Goal: Communication & Community: Answer question/provide support

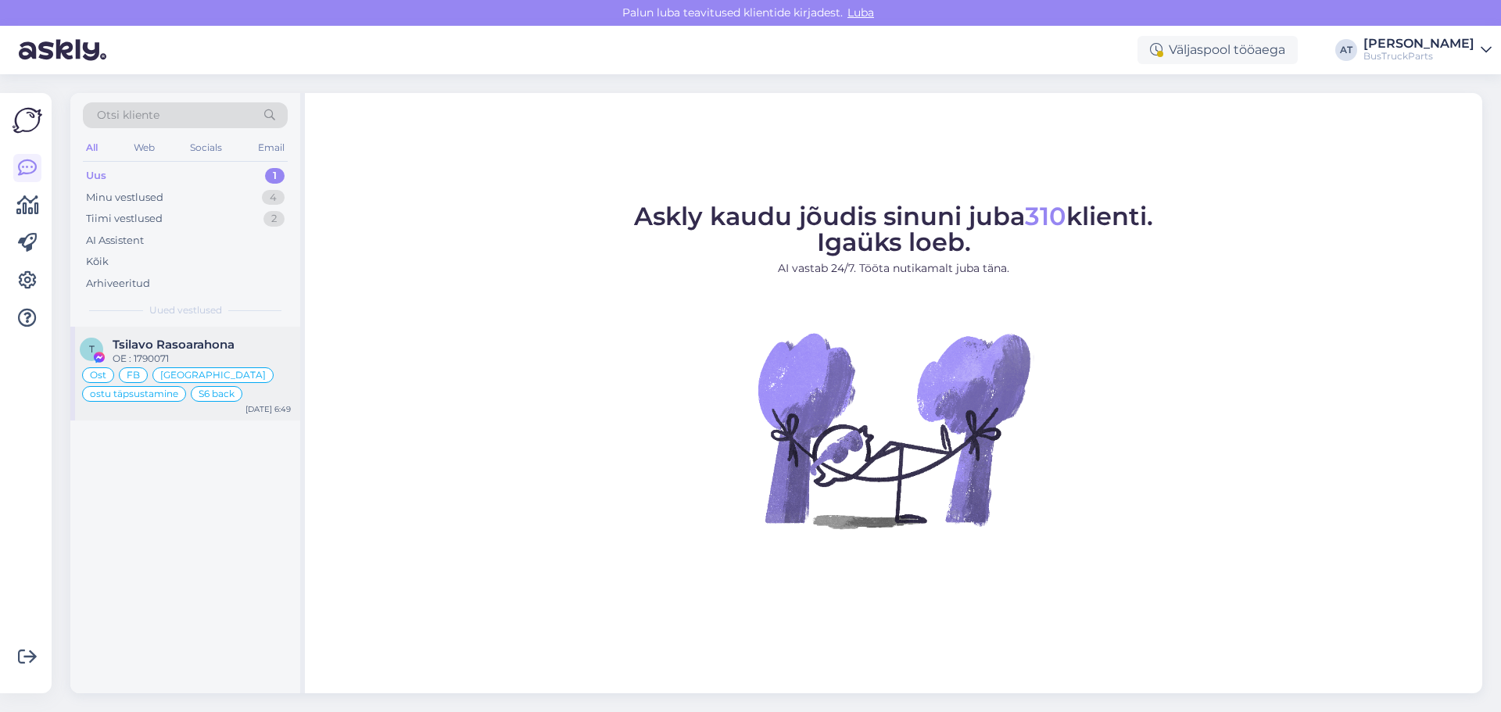
click at [230, 369] on div "Ost FB Madagaskar ostu täpsustamine S6 back" at bounding box center [185, 385] width 211 height 38
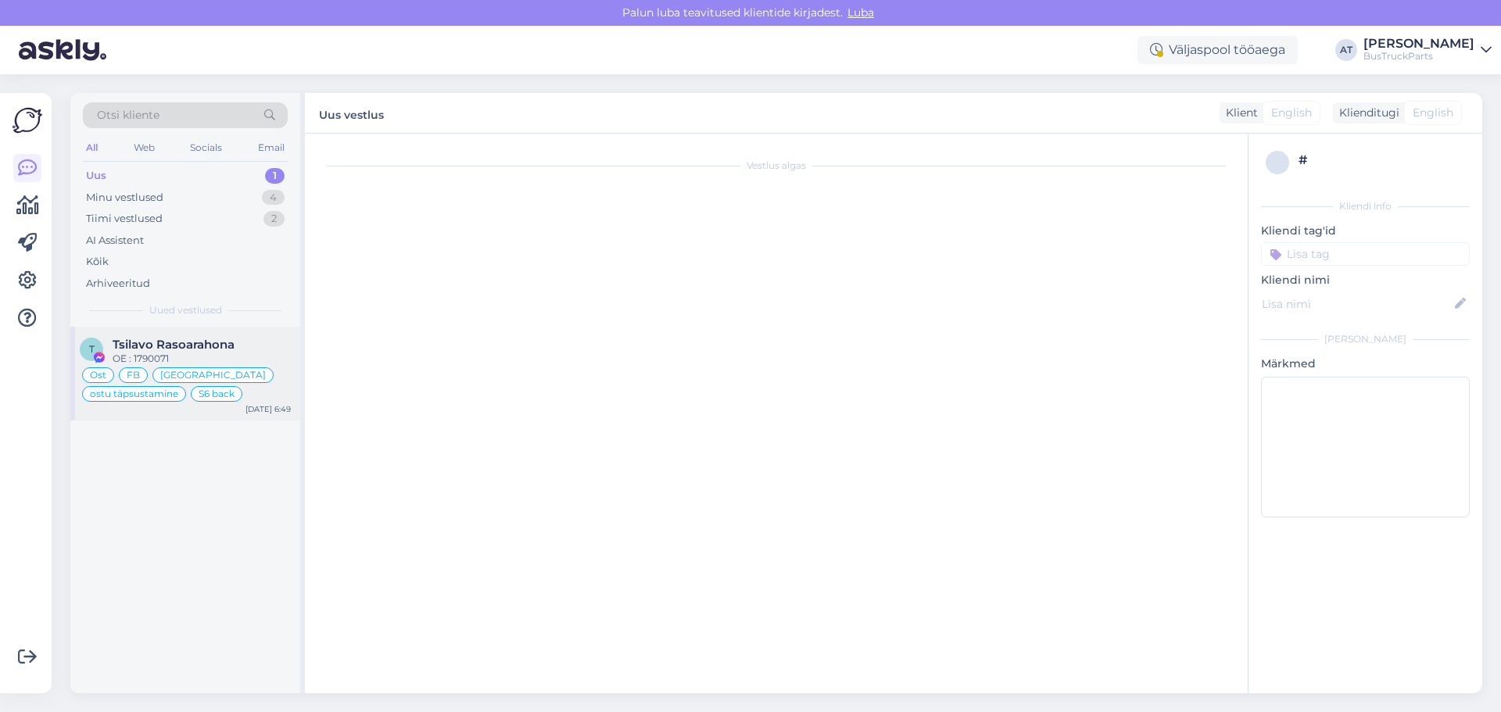
type textarea "Assistenti ei saa panna virtuaalse osa kohta teisiti vastama. Kuna juhtumeid on…"
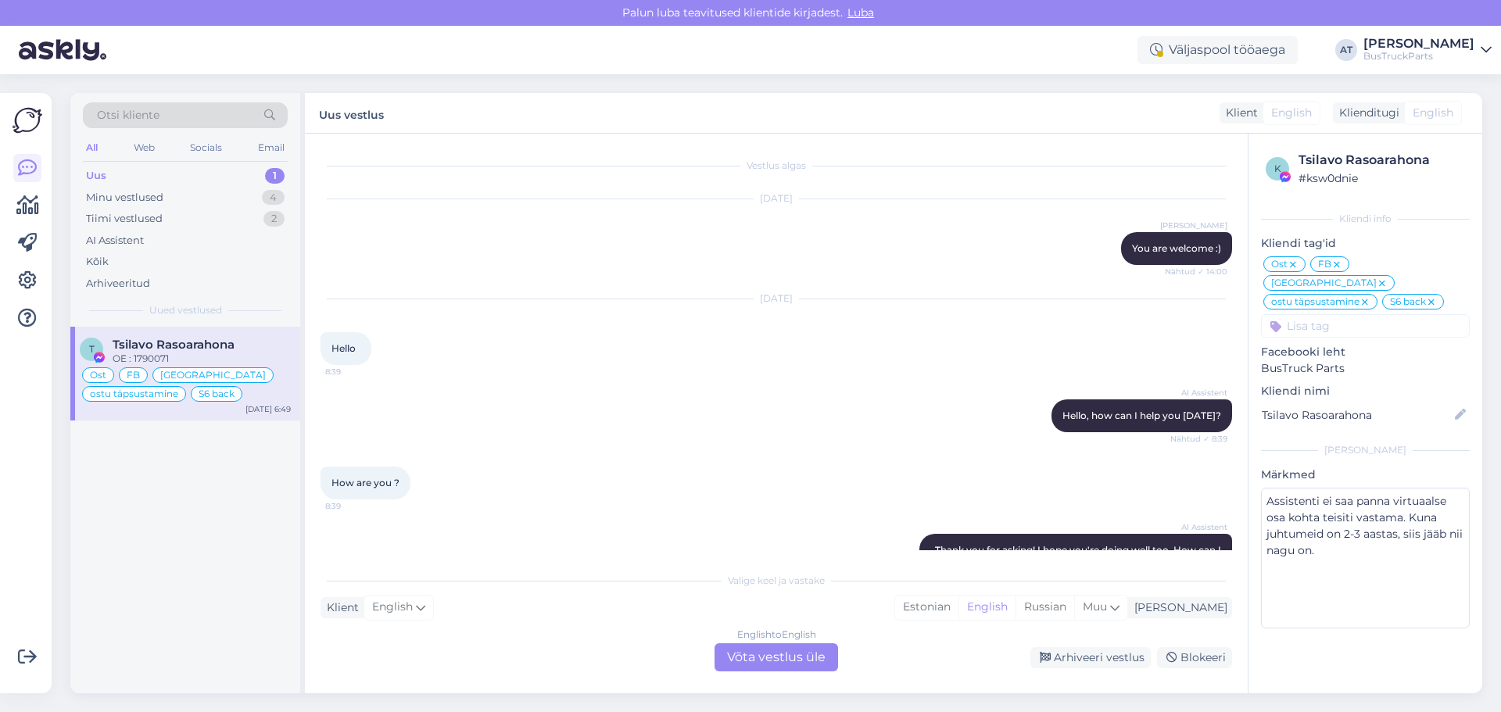
scroll to position [7005, 0]
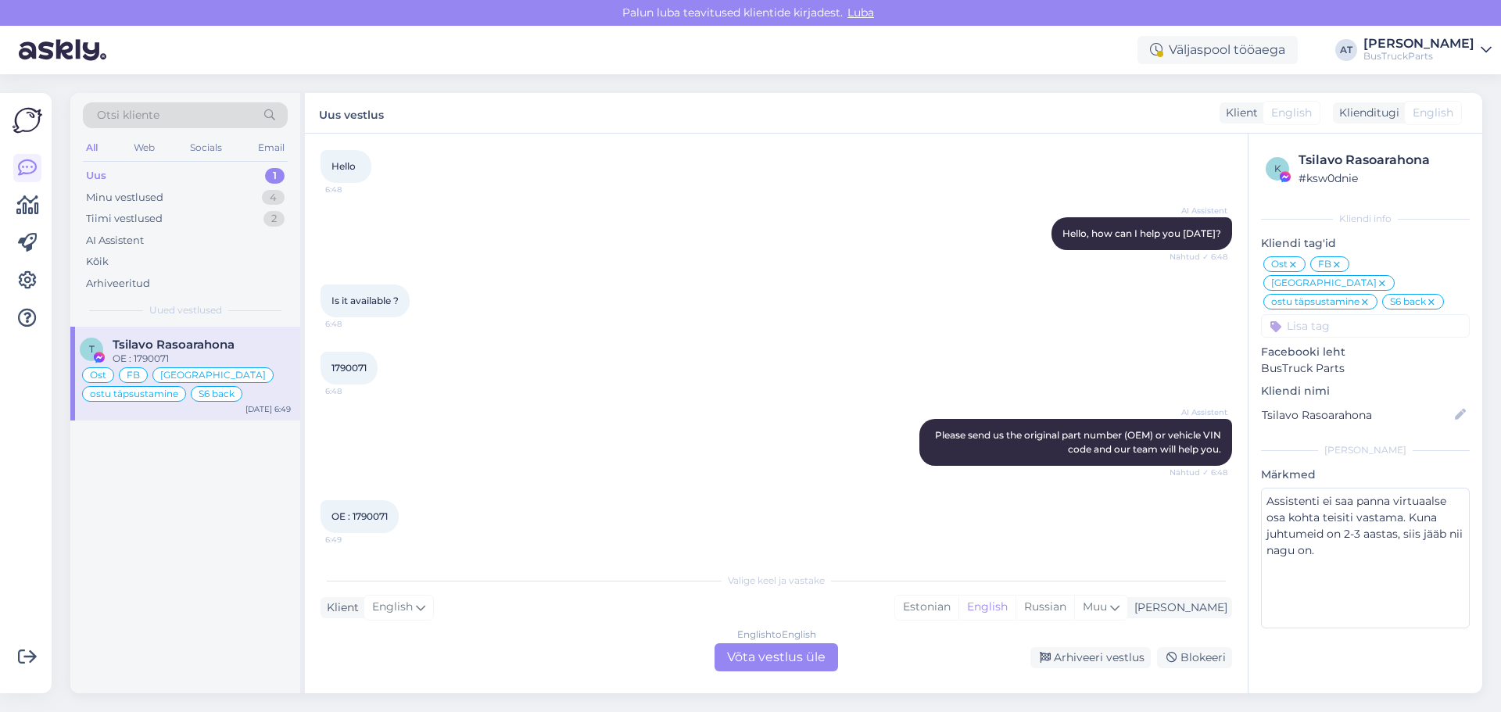
click at [371, 511] on span "OE : 1790071" at bounding box center [359, 516] width 56 height 12
click at [372, 512] on span "OE : 1790071" at bounding box center [359, 516] width 56 height 12
copy div "1790071 6:49"
click at [793, 659] on div "English to English Võta vestlus üle" at bounding box center [775, 657] width 123 height 28
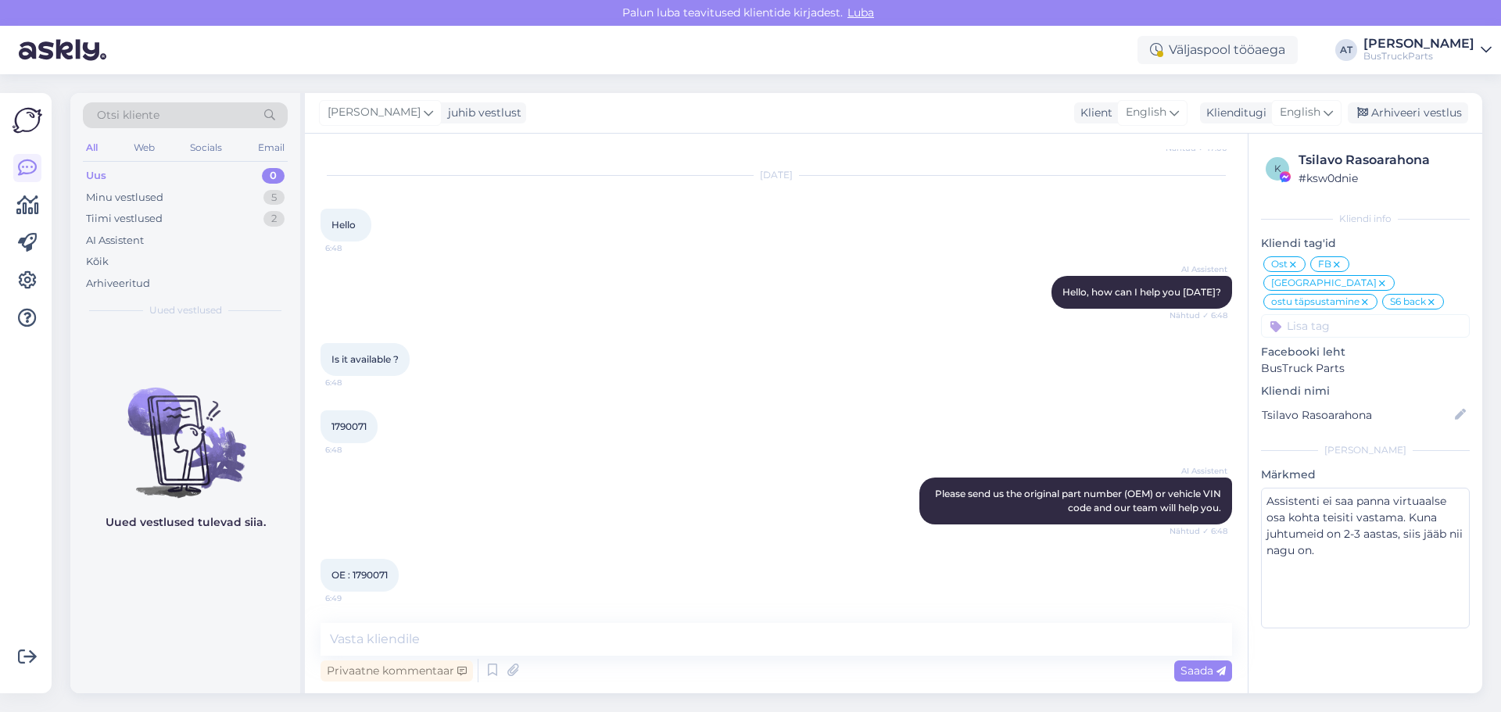
scroll to position [6946, 0]
click at [762, 642] on textarea at bounding box center [775, 639] width 911 height 33
type textarea "Hey"
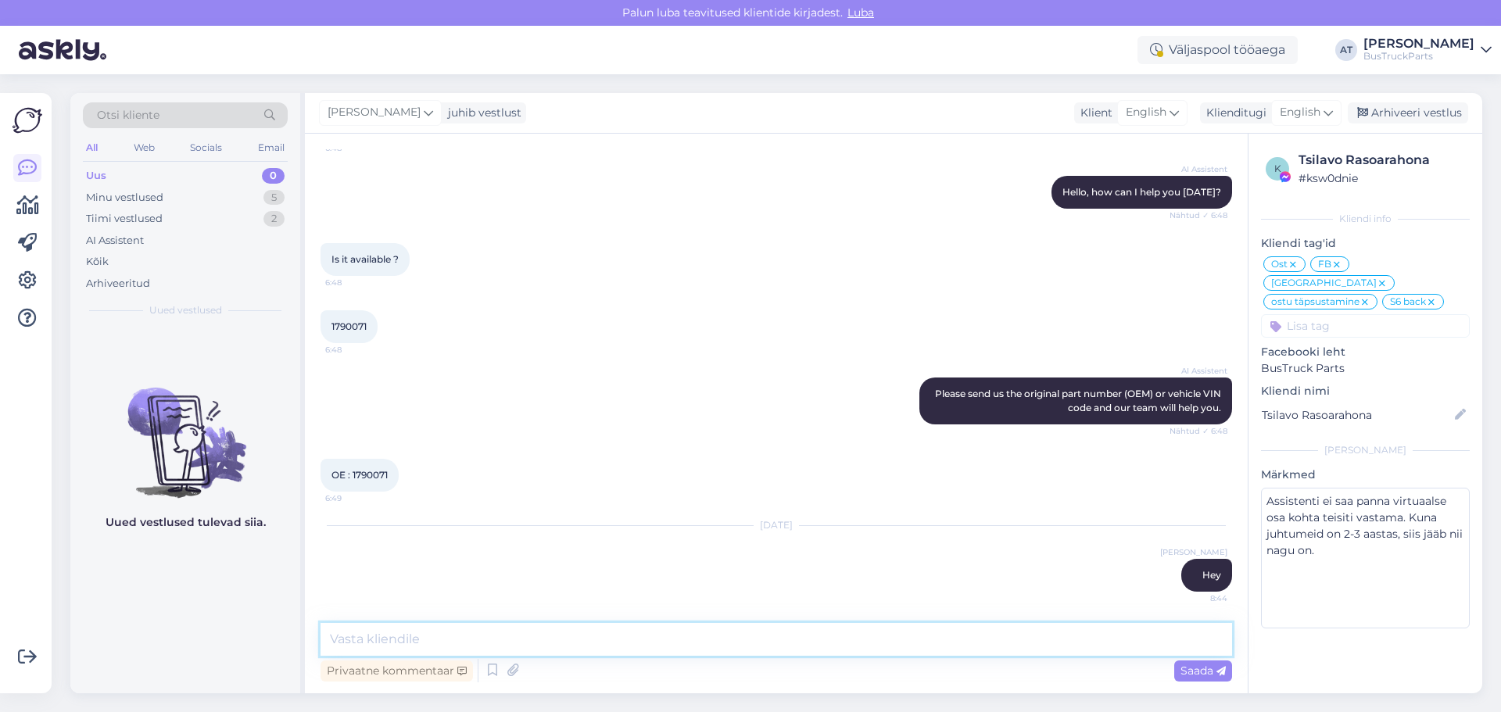
paste textarea "[URL][DOMAIN_NAME]"
type textarea "[URL][DOMAIN_NAME]"
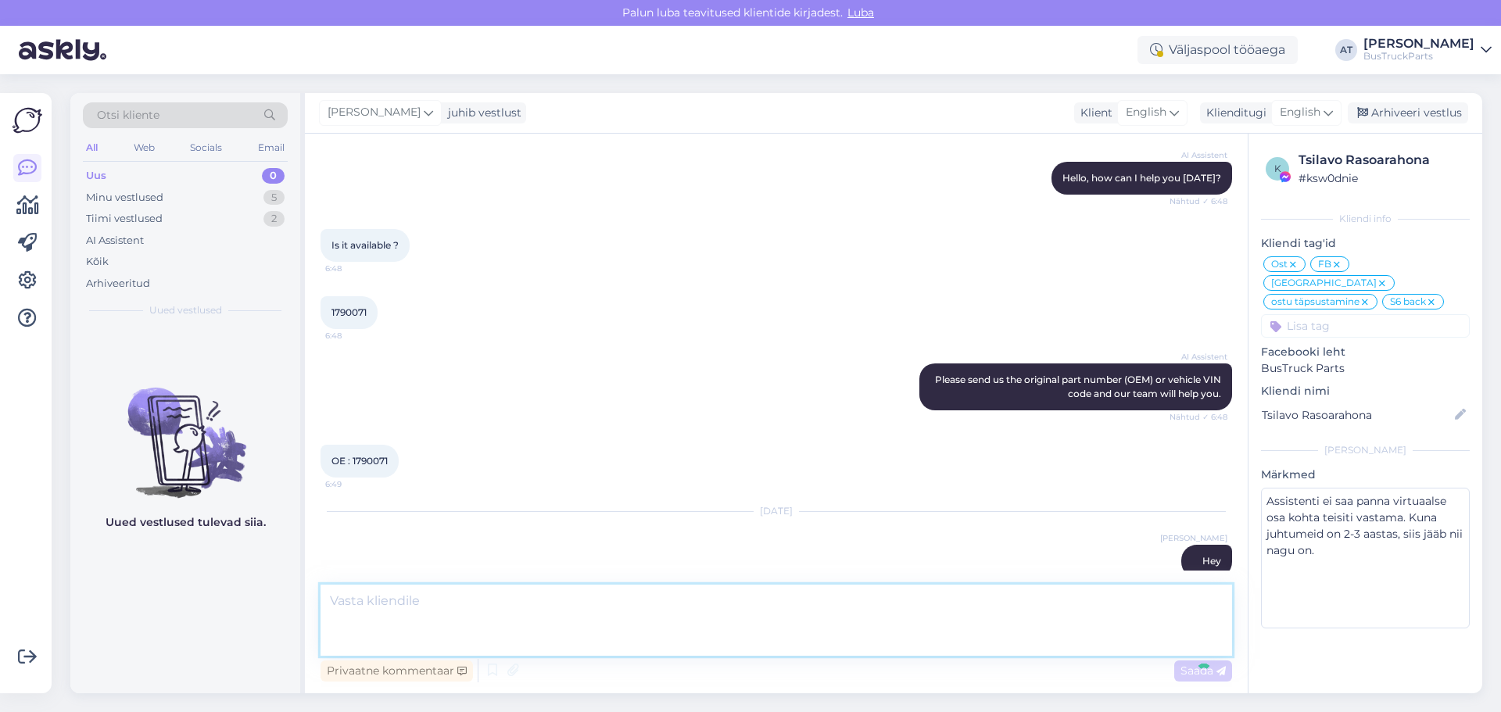
scroll to position [7156, 0]
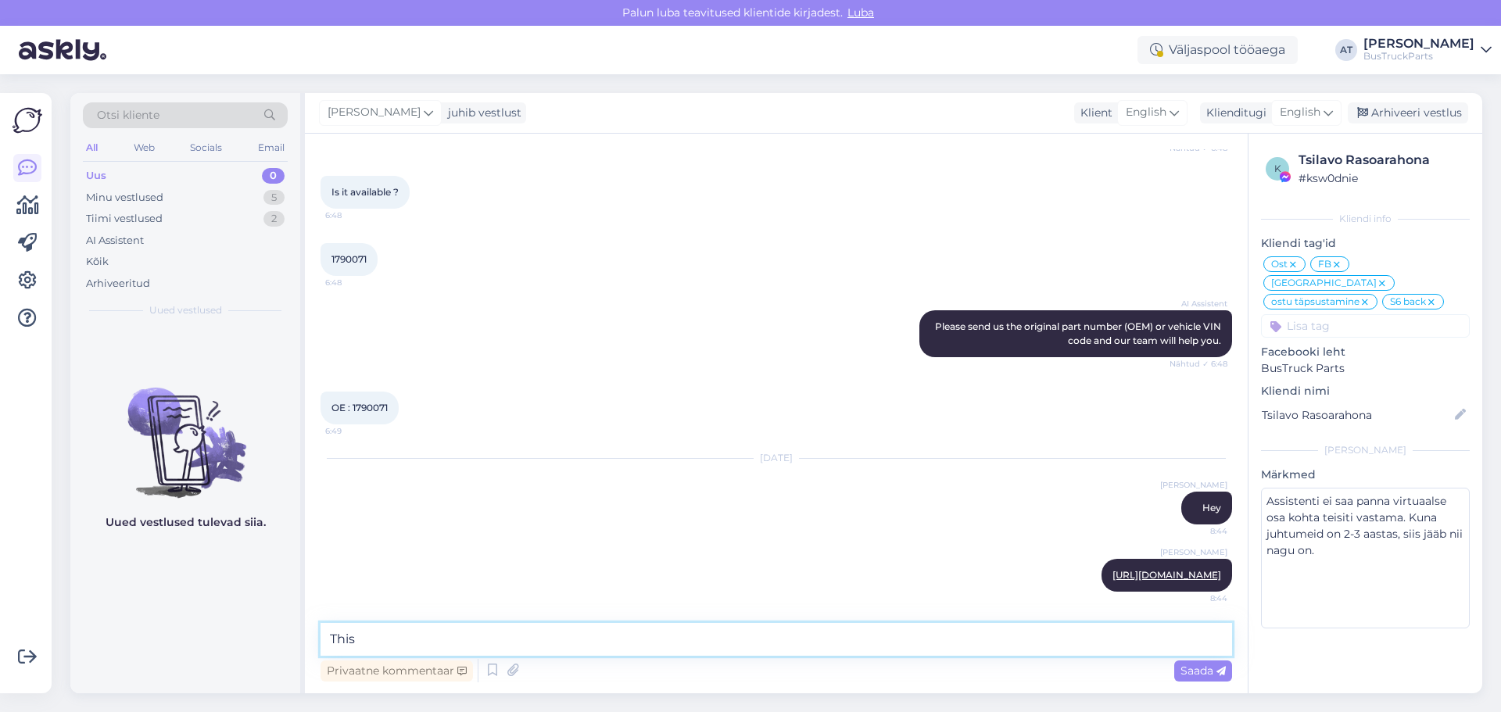
type textarea "This?"
